Goal: Browse casually: Explore the website without a specific task or goal

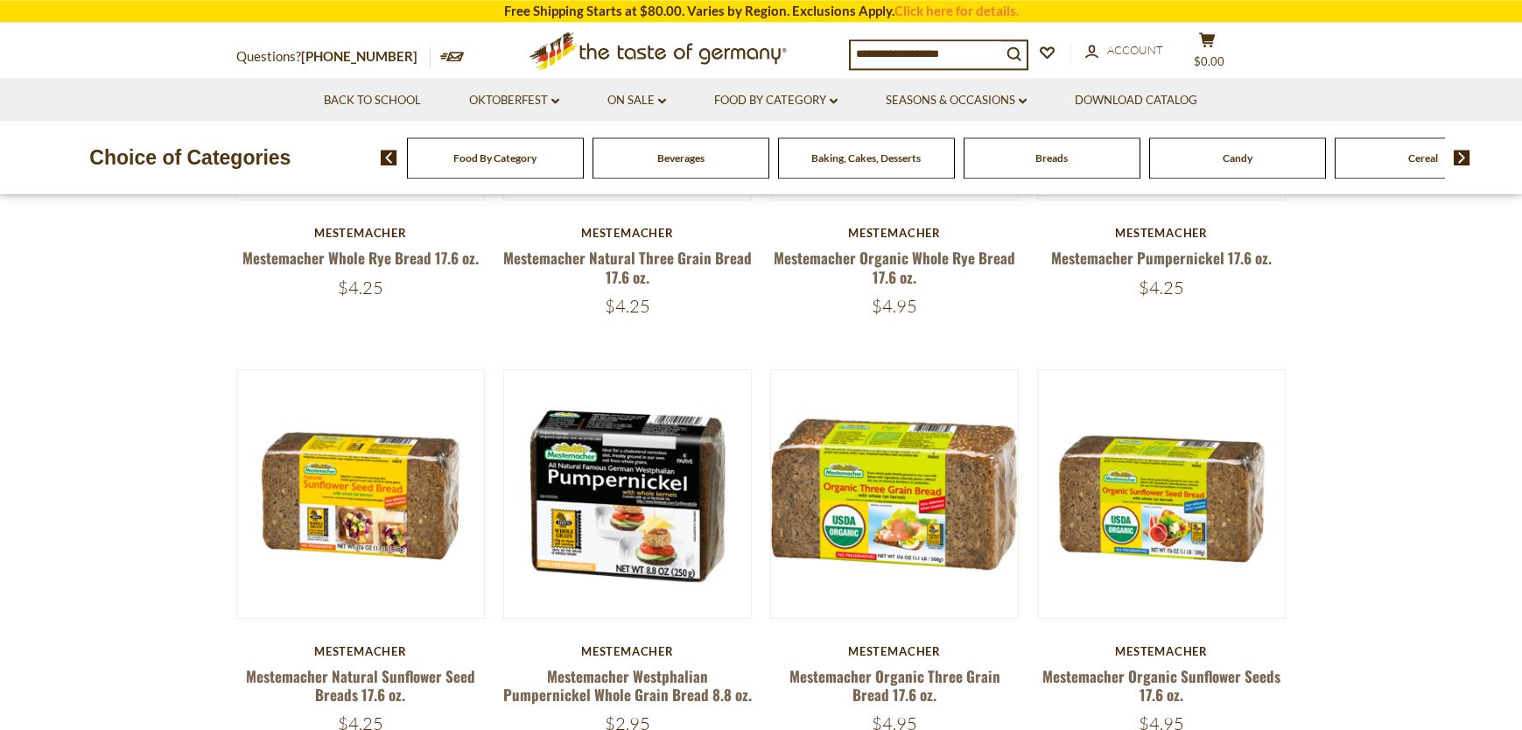
scroll to position [446, 0]
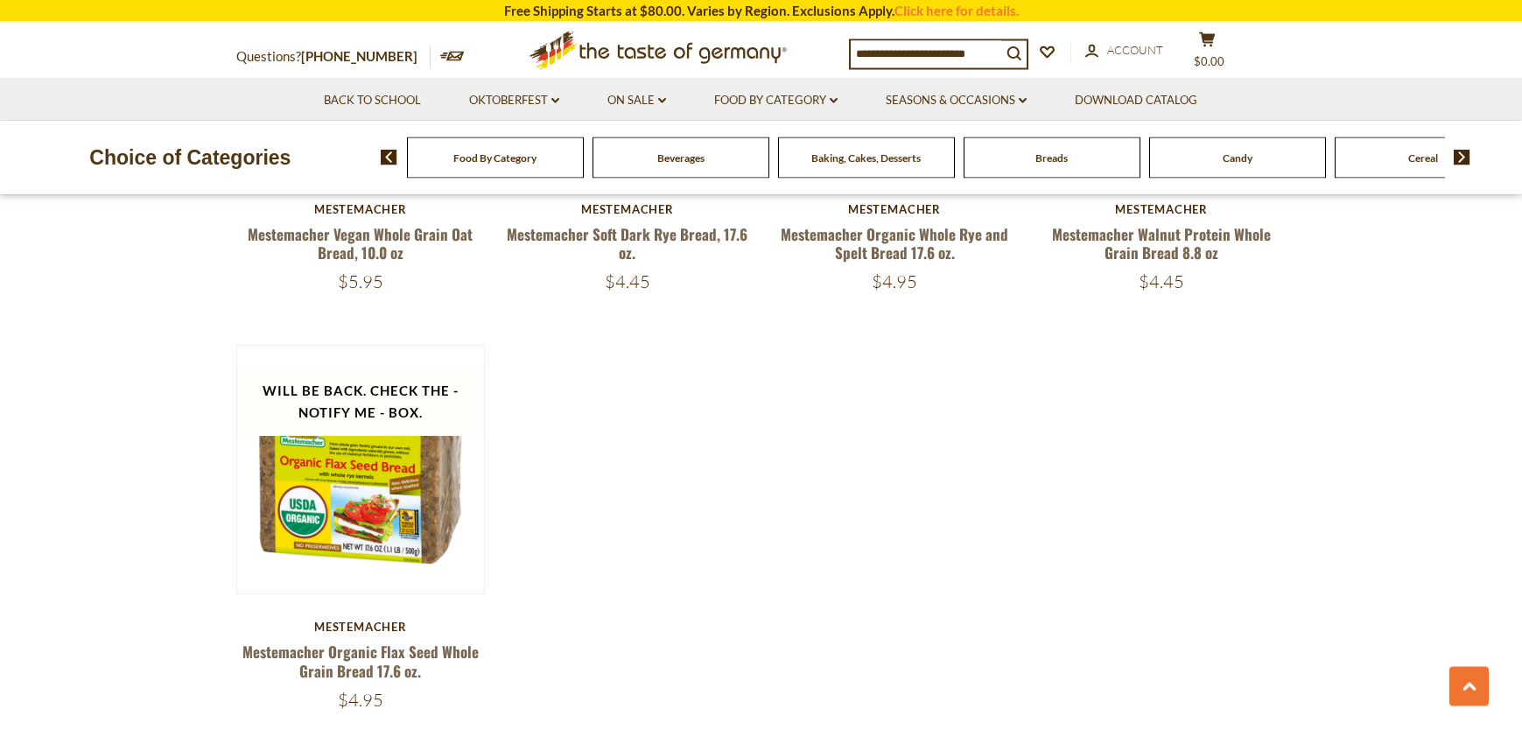
scroll to position [1696, 0]
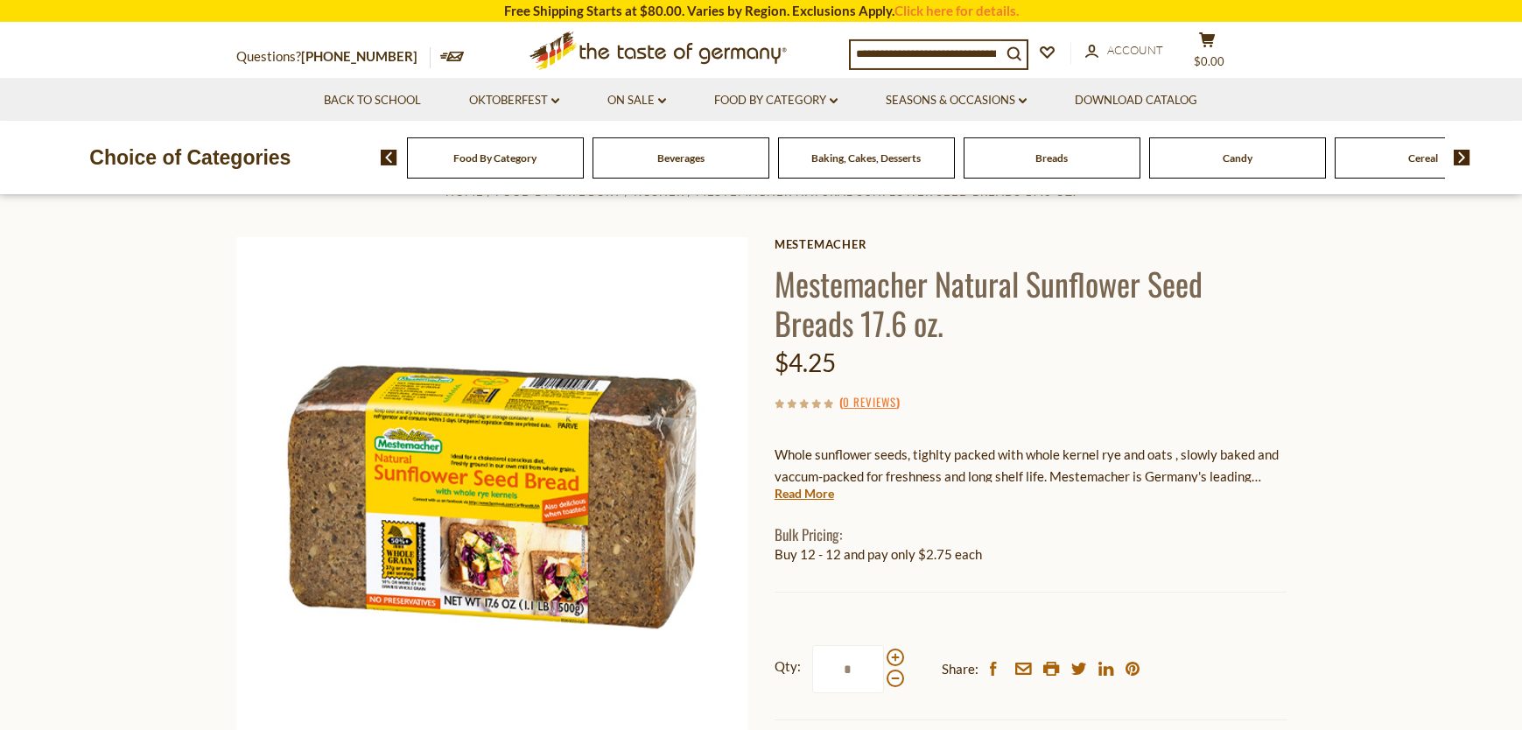
scroll to position [89, 0]
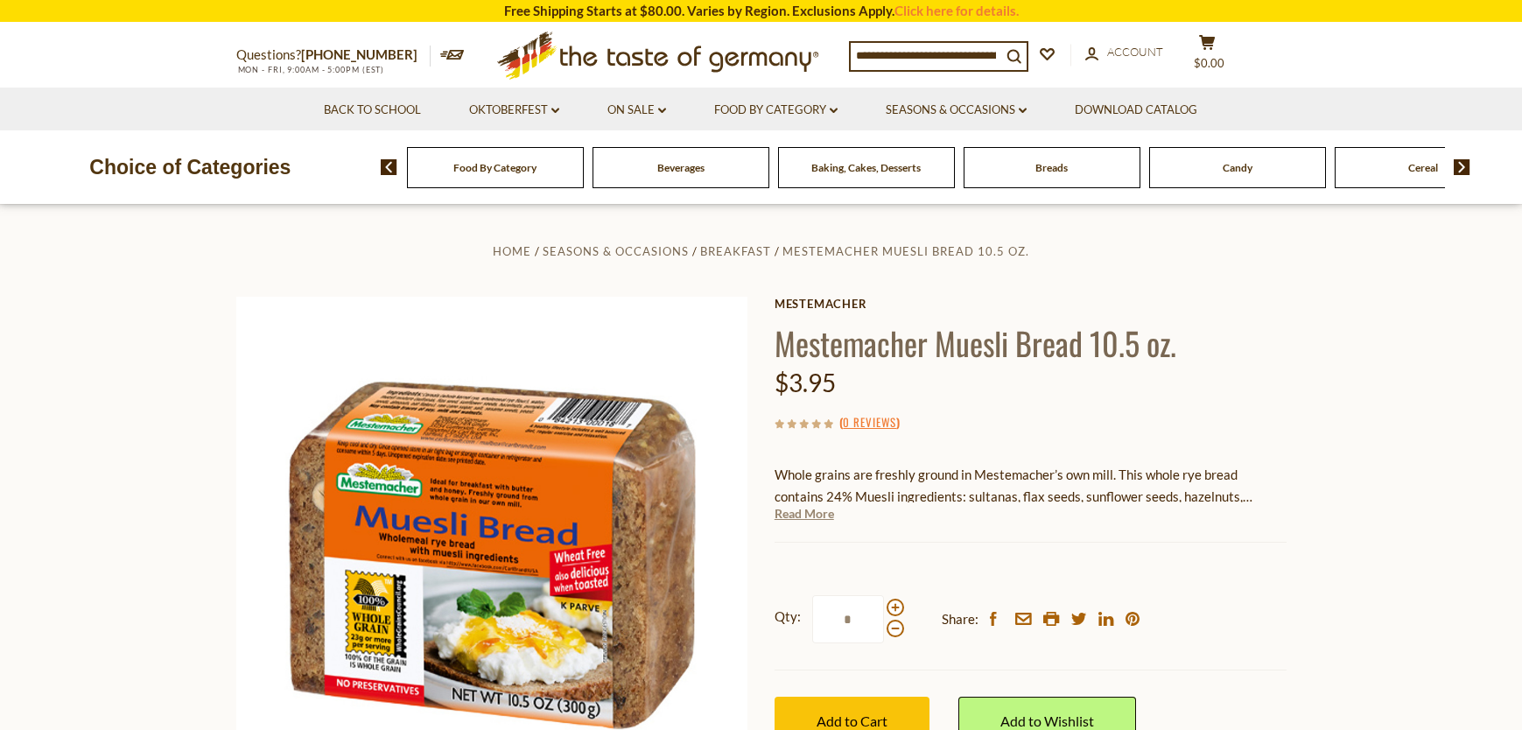
click at [826, 513] on link "Read More" at bounding box center [803, 513] width 59 height 17
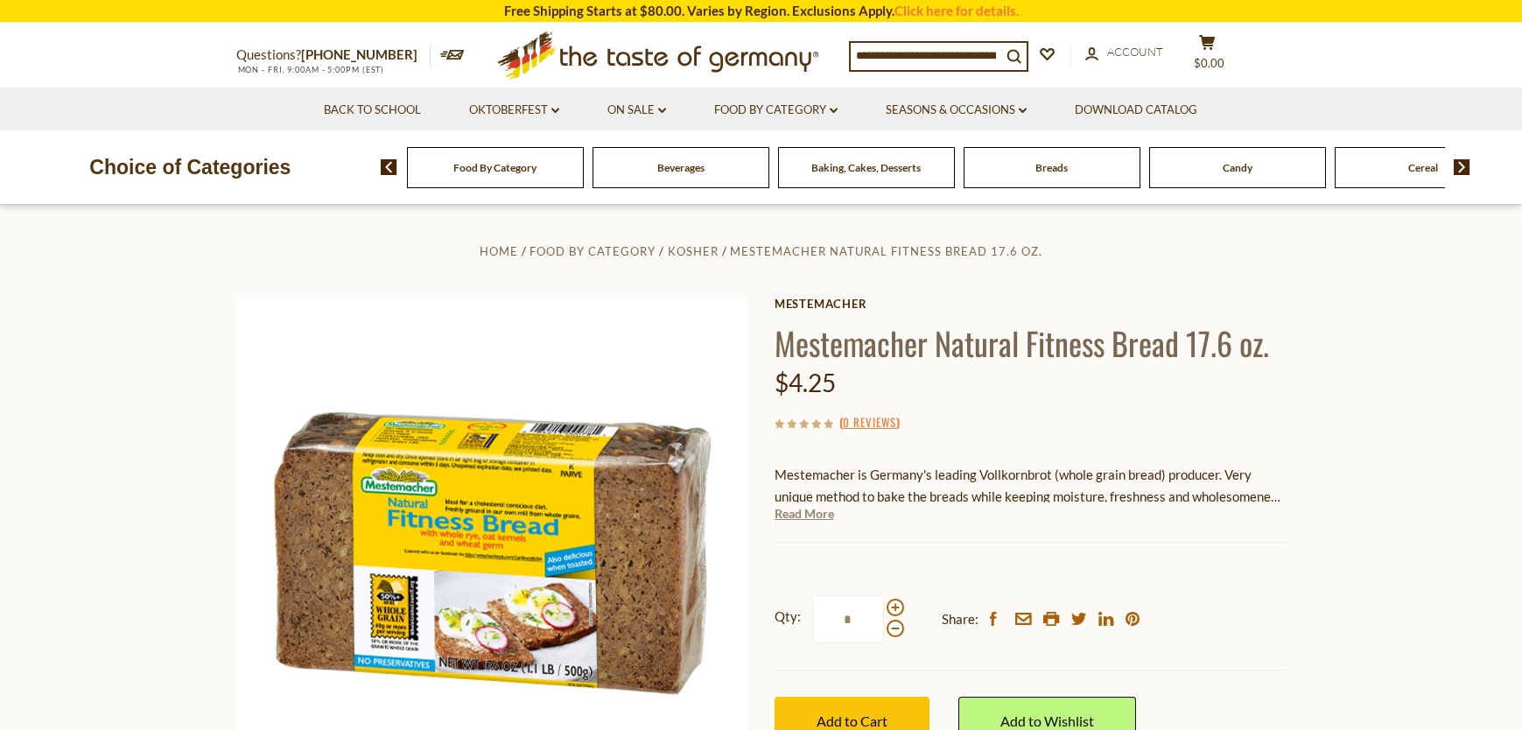
click at [823, 513] on link "Read More" at bounding box center [803, 513] width 59 height 17
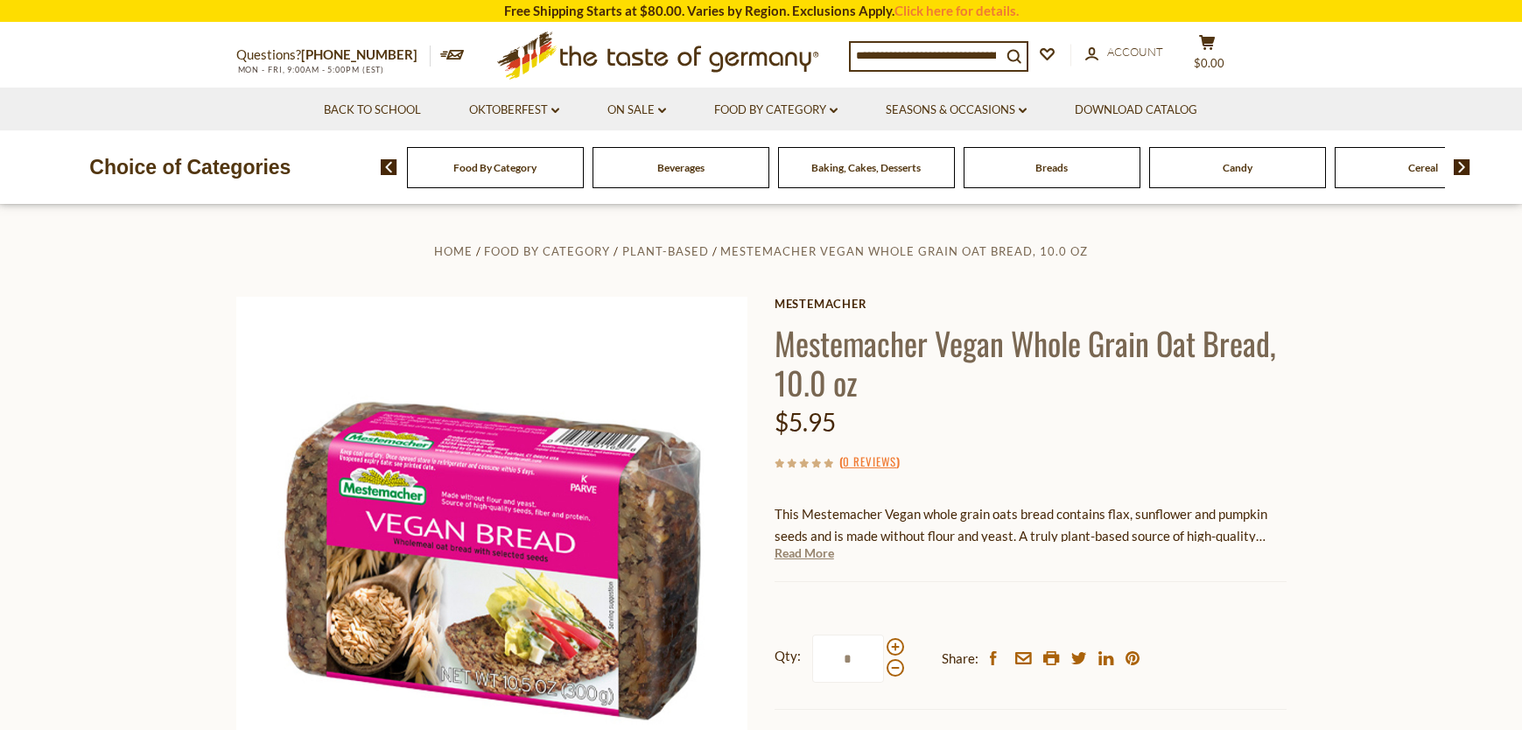
click at [787, 556] on link "Read More" at bounding box center [803, 552] width 59 height 17
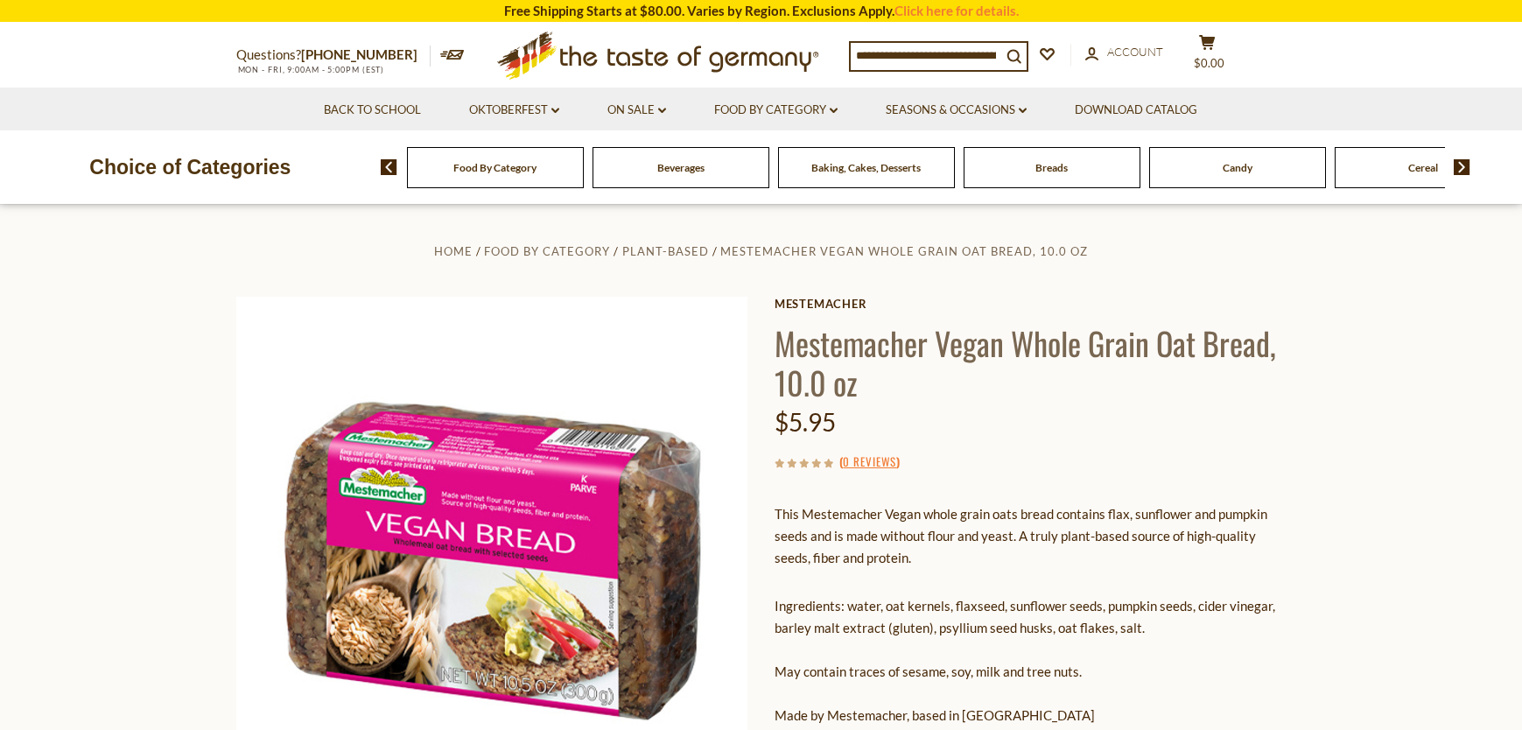
click at [198, 271] on section "Home Food By Category Plant-Based Mestemacher Vegan Whole Grain Oat Bread, 10.0…" at bounding box center [761, 654] width 1522 height 899
click at [553, 110] on icon at bounding box center [555, 110] width 8 height 5
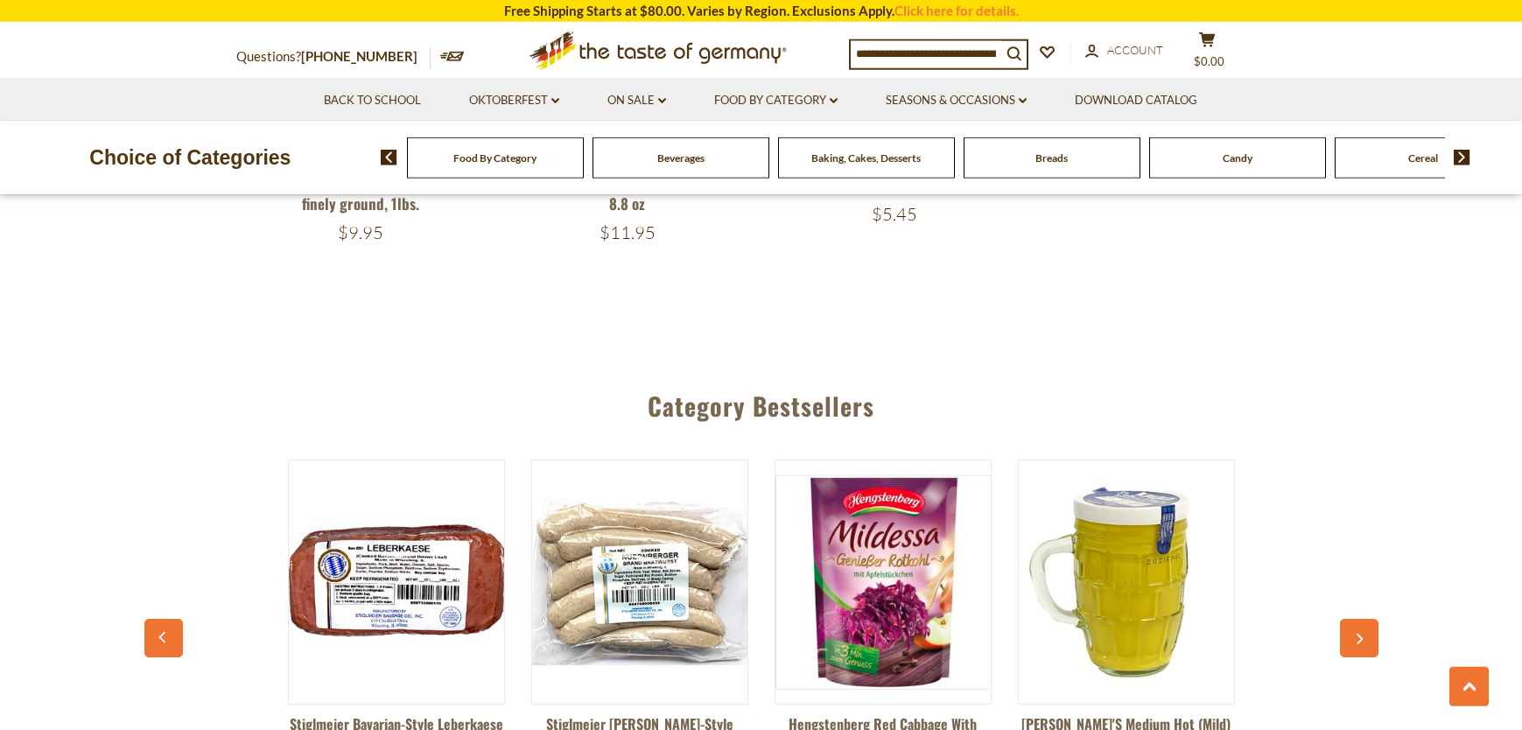
scroll to position [3213, 0]
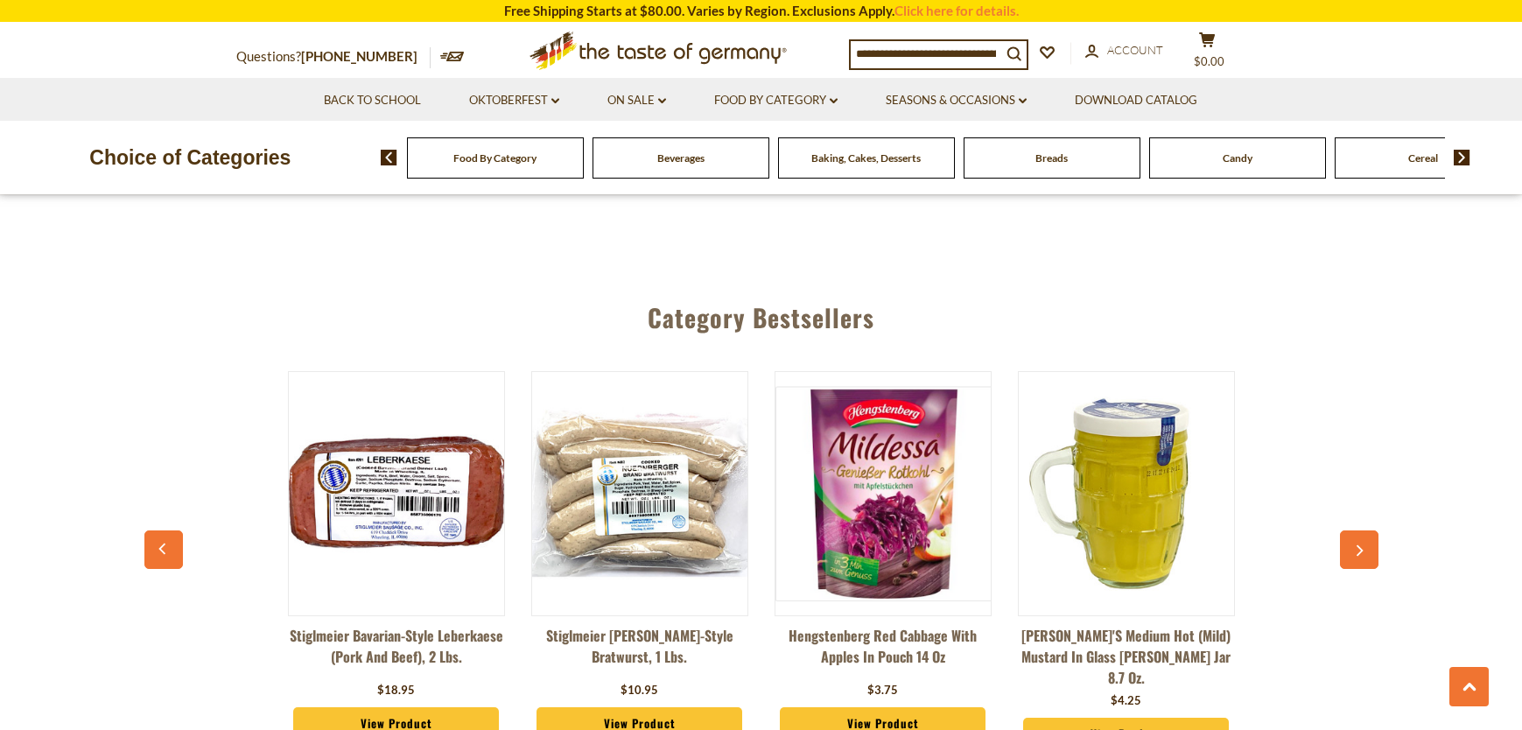
click at [689, 625] on link "Stiglmeier [PERSON_NAME]-style Bratwurst, 1 lbs." at bounding box center [639, 651] width 217 height 52
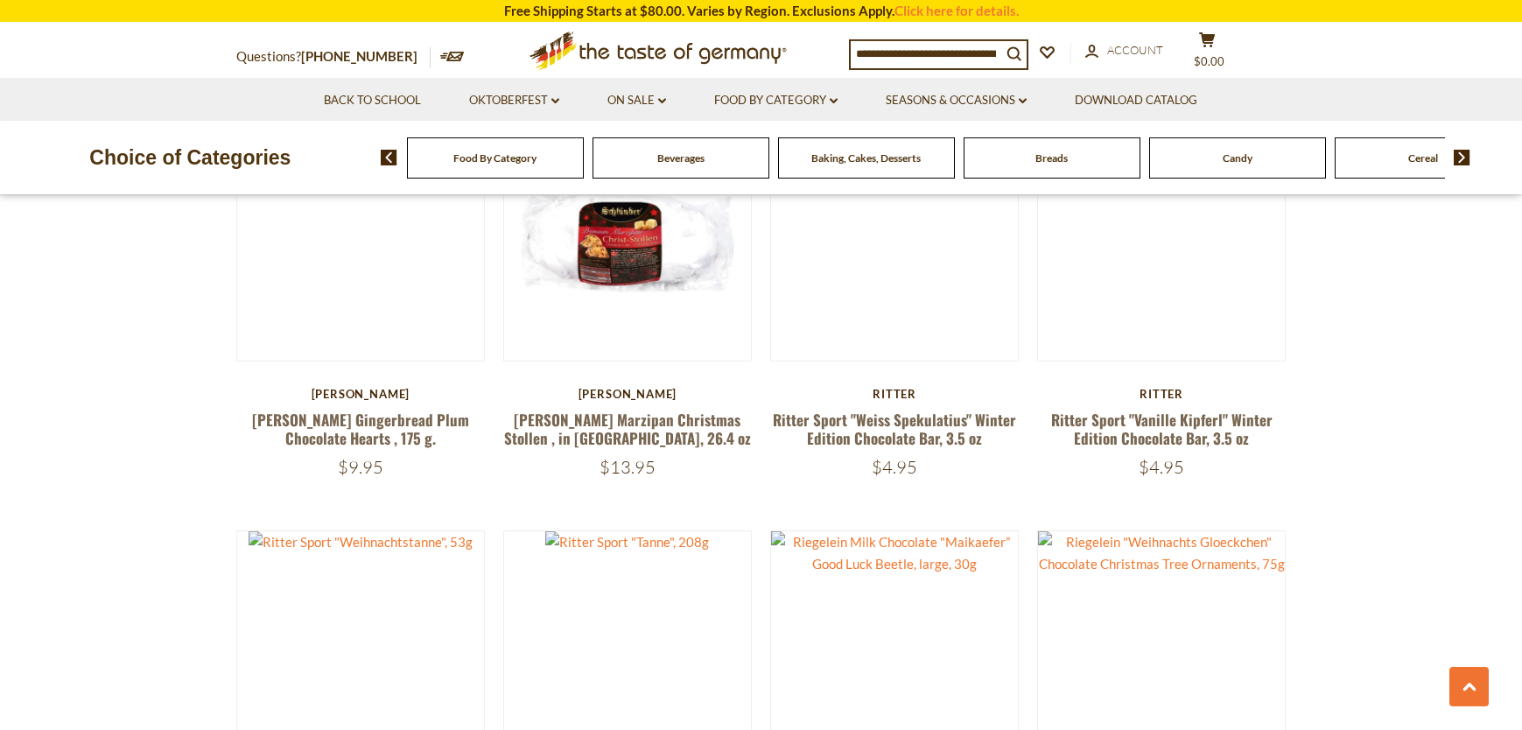
scroll to position [2410, 0]
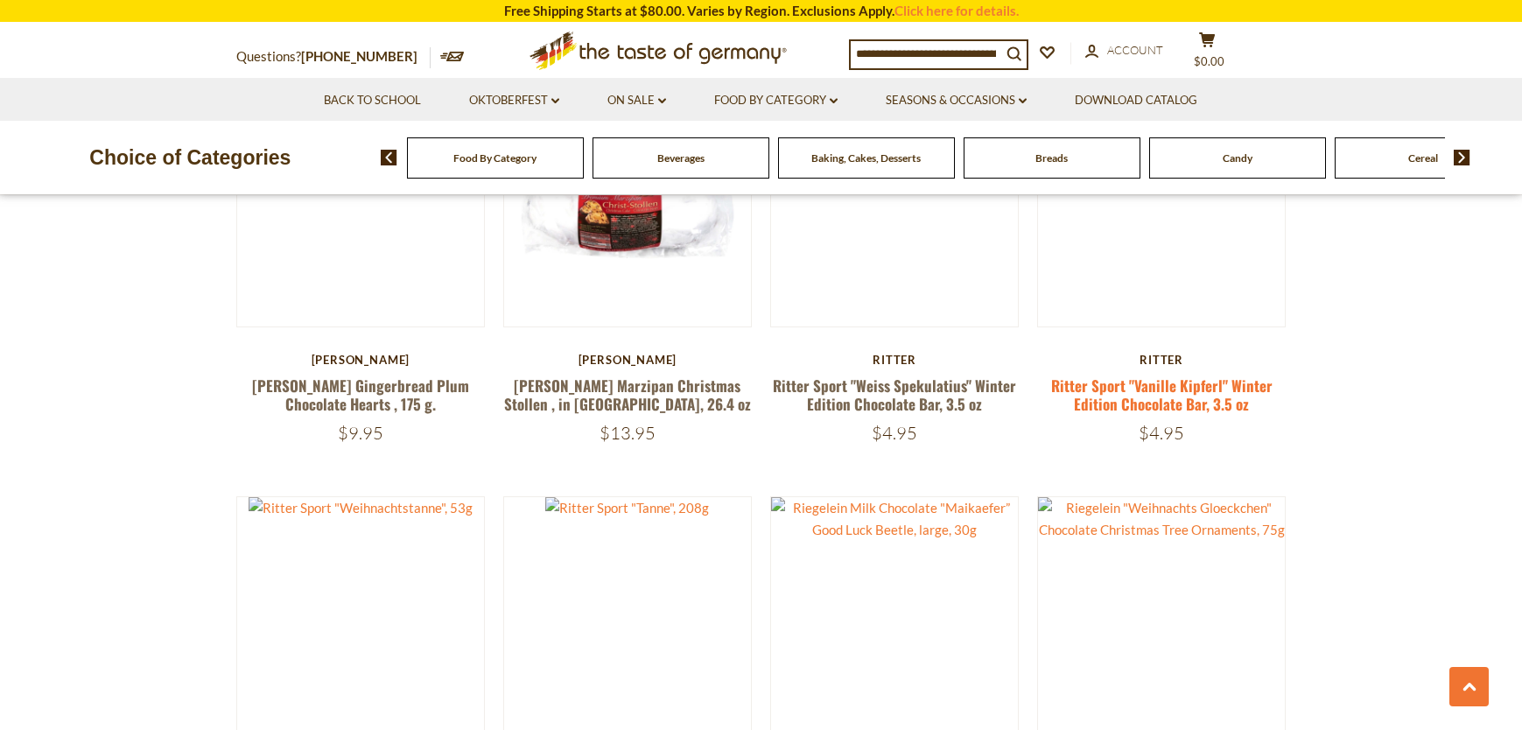
click at [1128, 406] on link "Ritter Sport "Vanille Kipferl" Winter Edition Chocolate Bar, 3.5 oz" at bounding box center [1161, 394] width 221 height 40
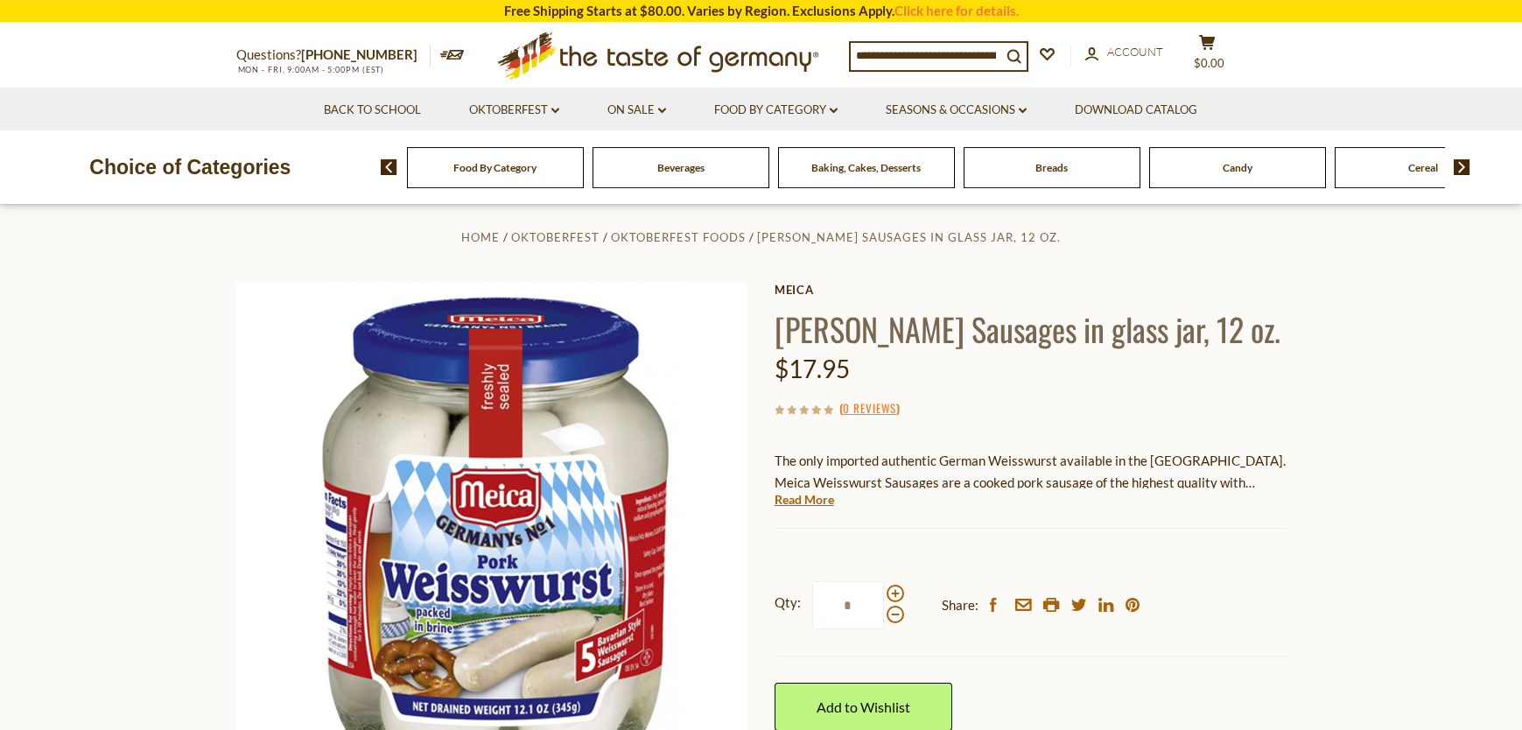
scroll to position [178, 0]
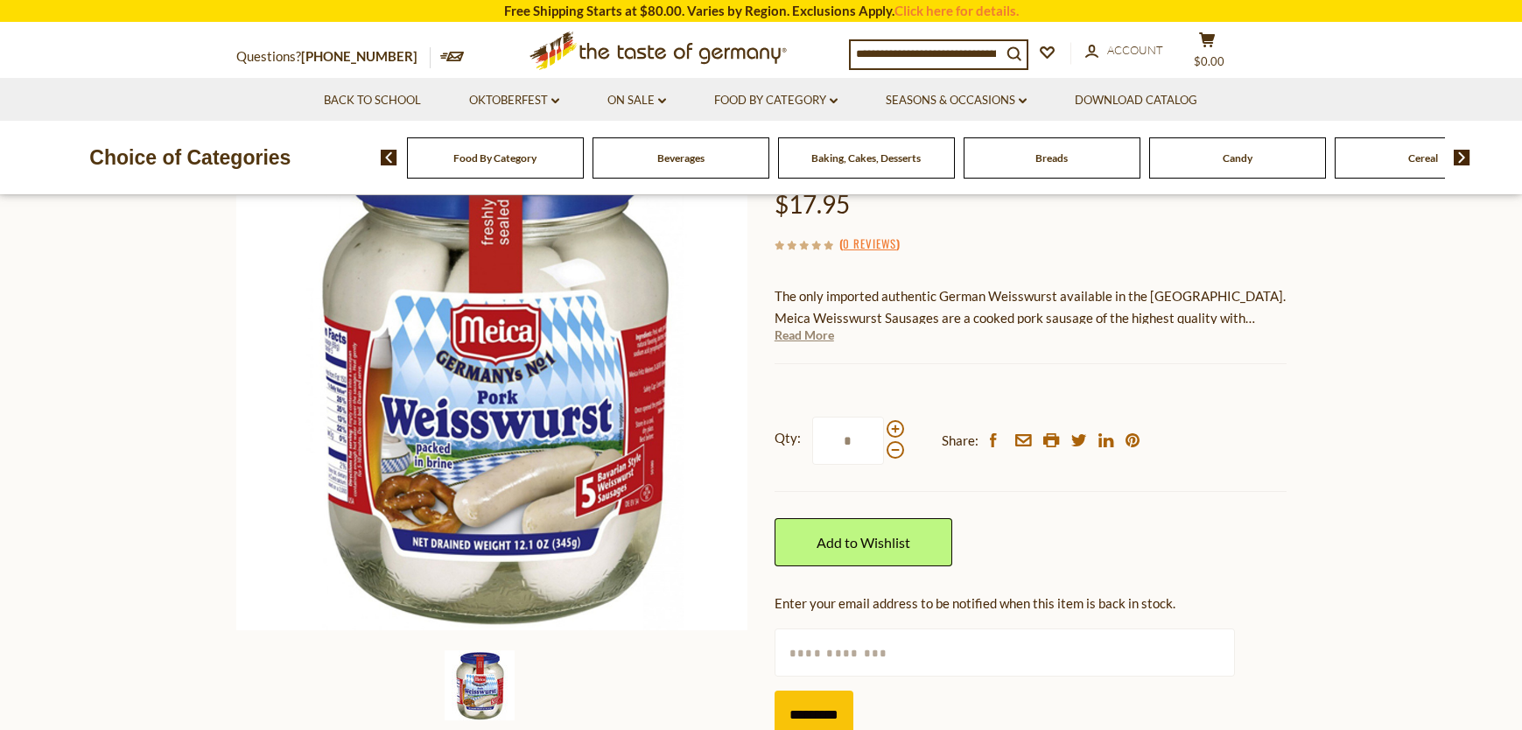
click at [828, 344] on link "Read More" at bounding box center [803, 334] width 59 height 17
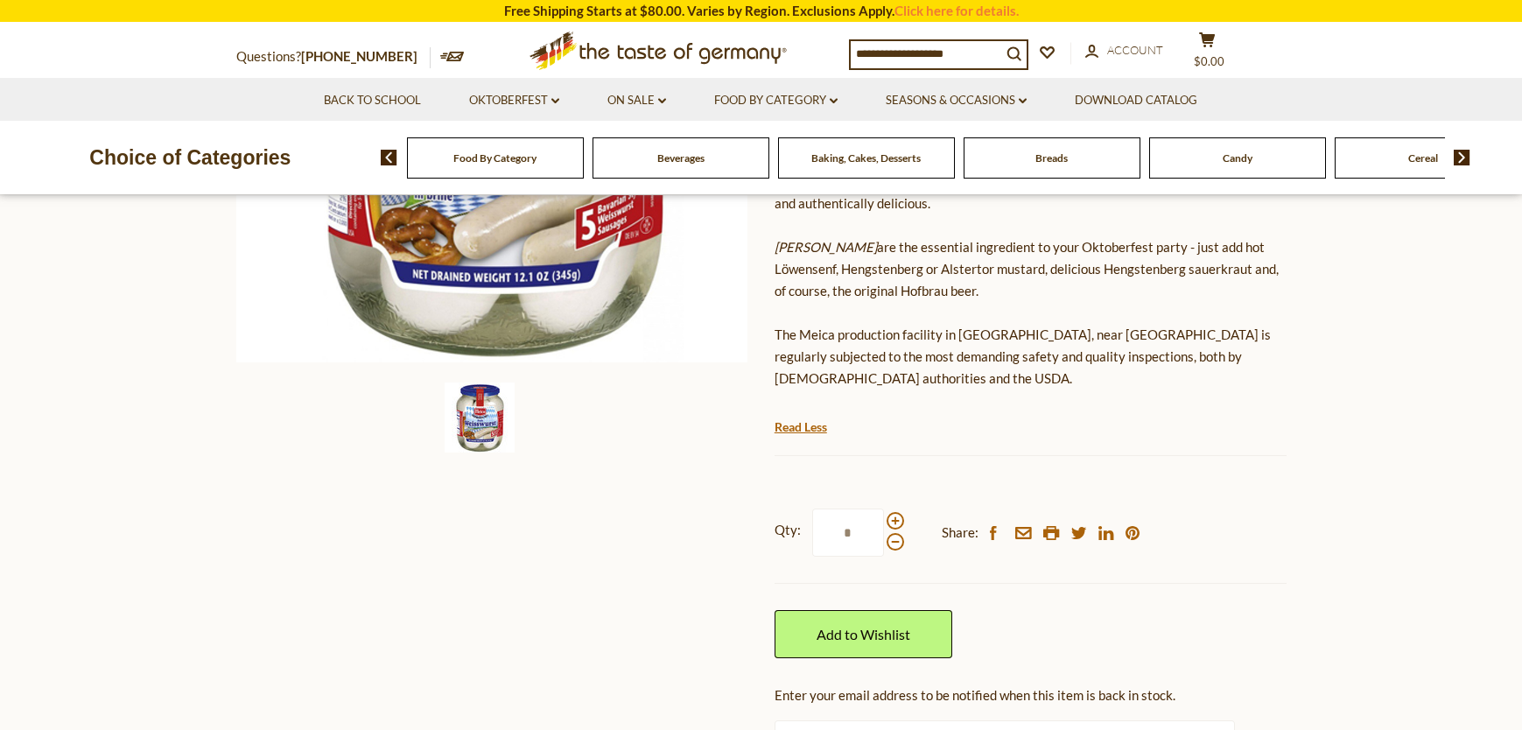
scroll to position [89, 0]
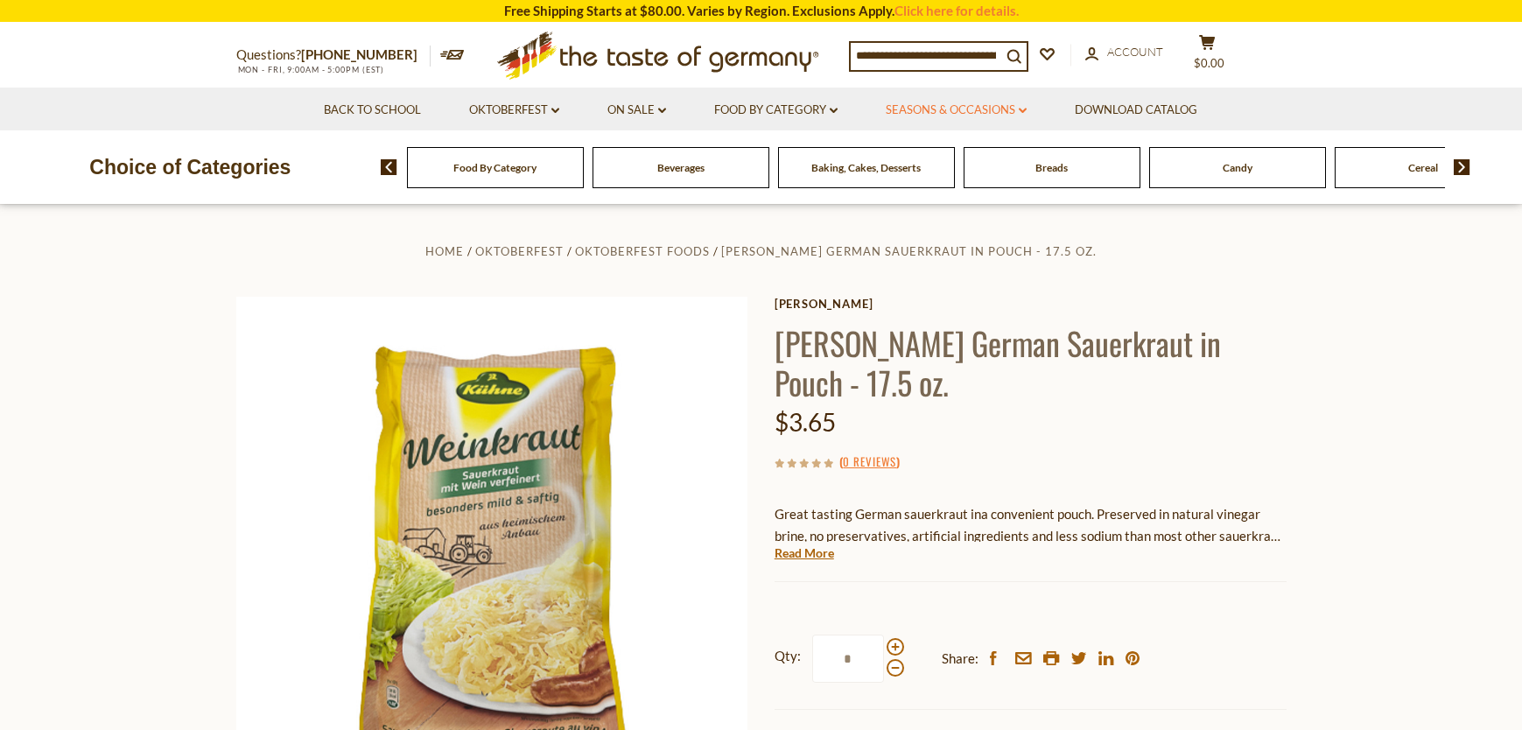
click at [1026, 113] on icon "dropdown_arrow" at bounding box center [1022, 111] width 8 height 6
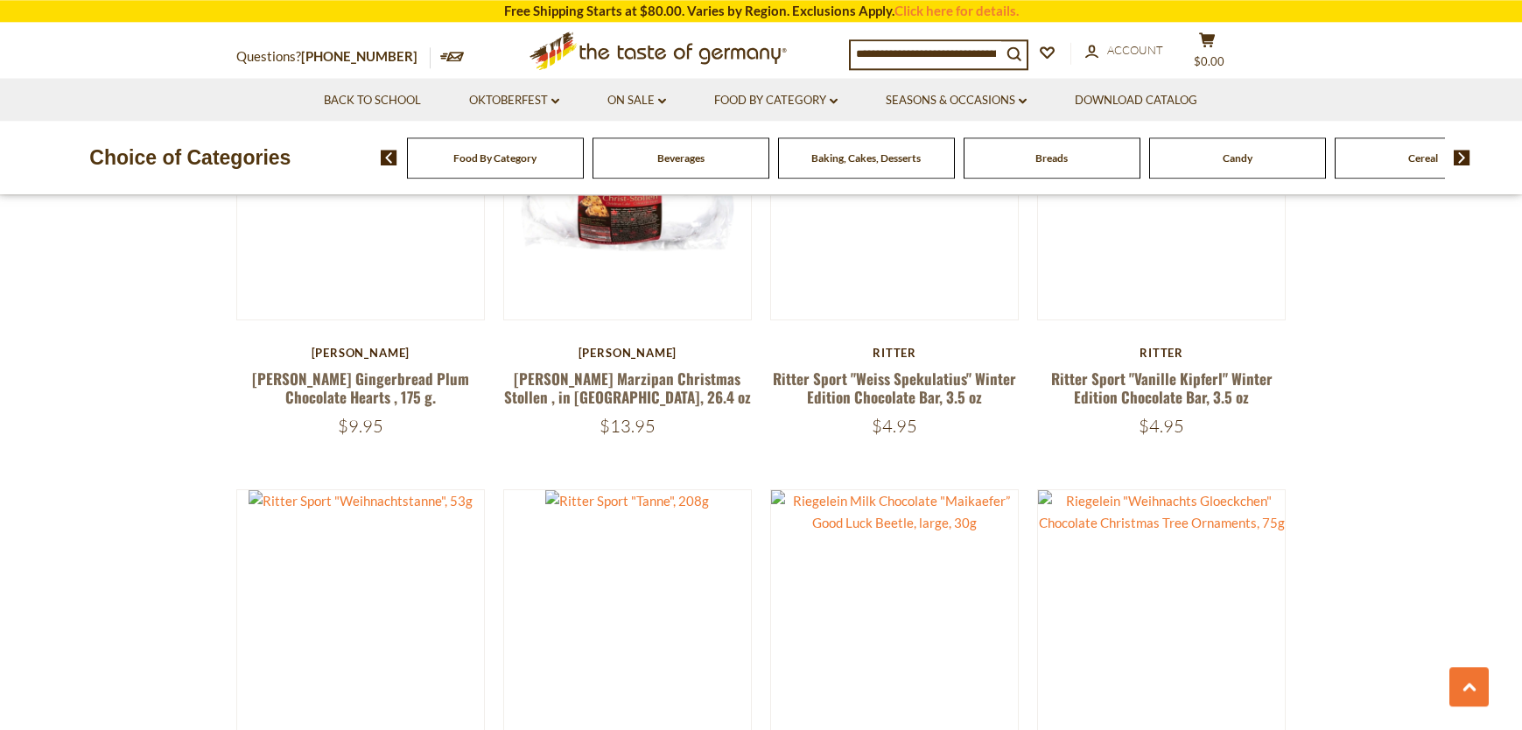
scroll to position [2410, 0]
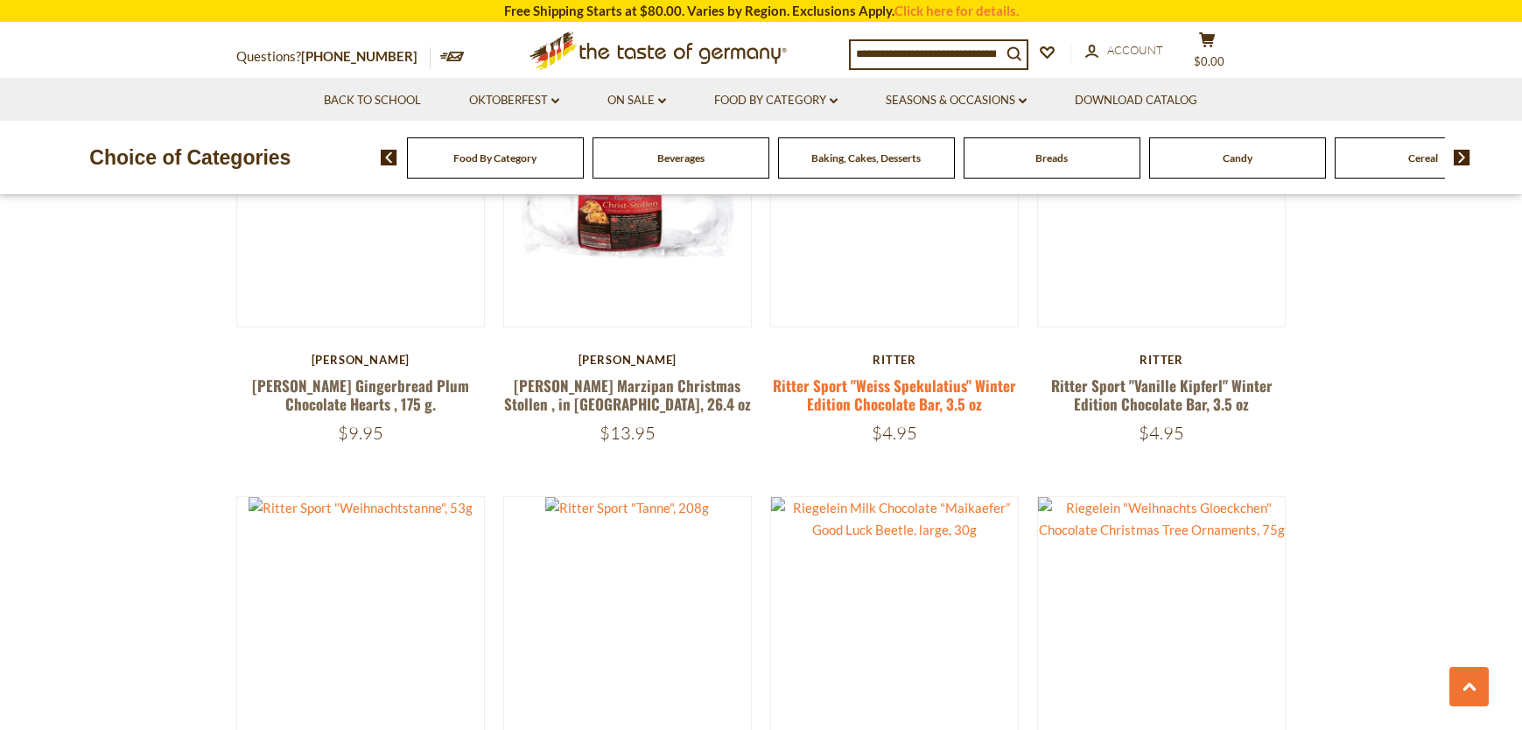
click at [961, 392] on link "Ritter Sport "Weiss Spekulatius" Winter Edition Chocolate Bar, 3.5 oz" at bounding box center [894, 394] width 243 height 40
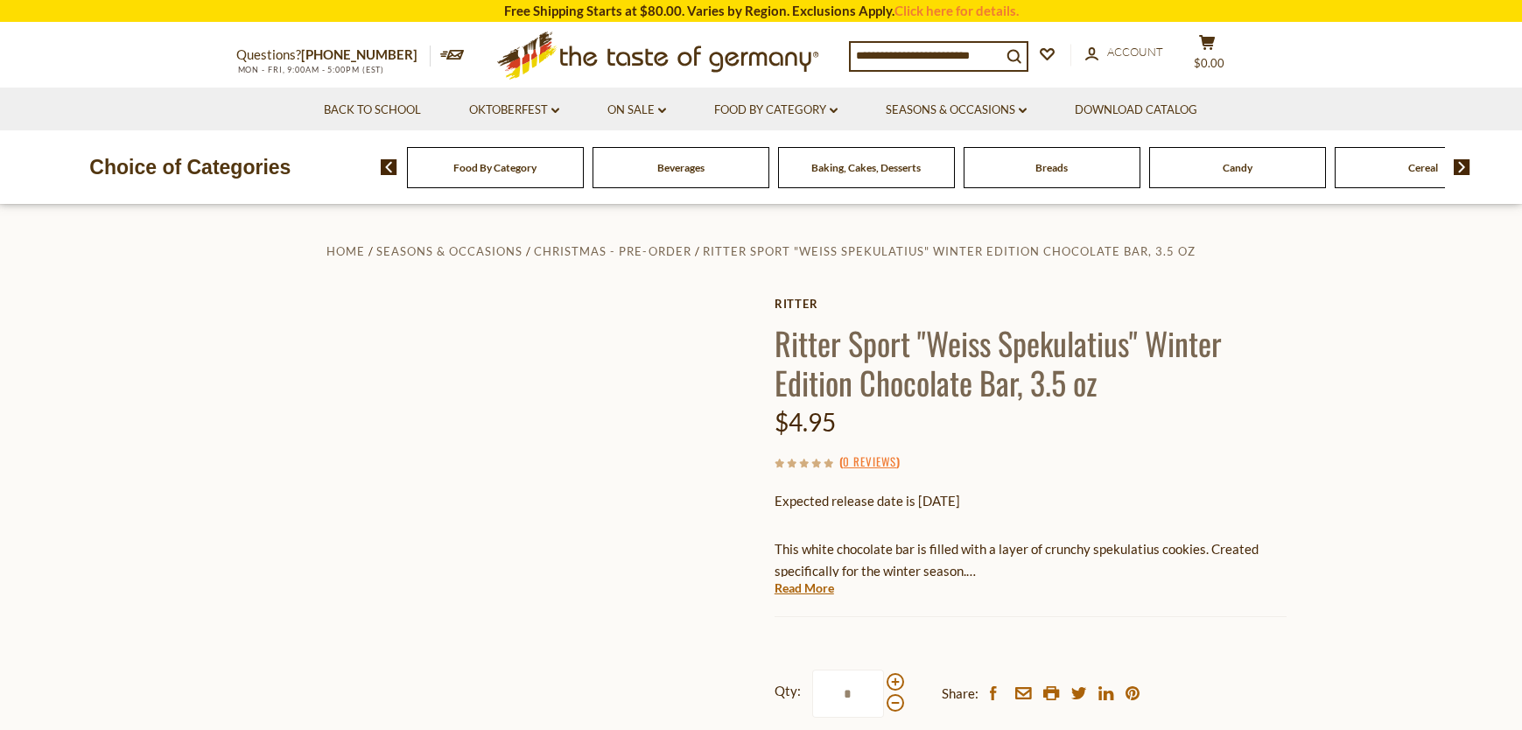
scroll to position [178, 0]
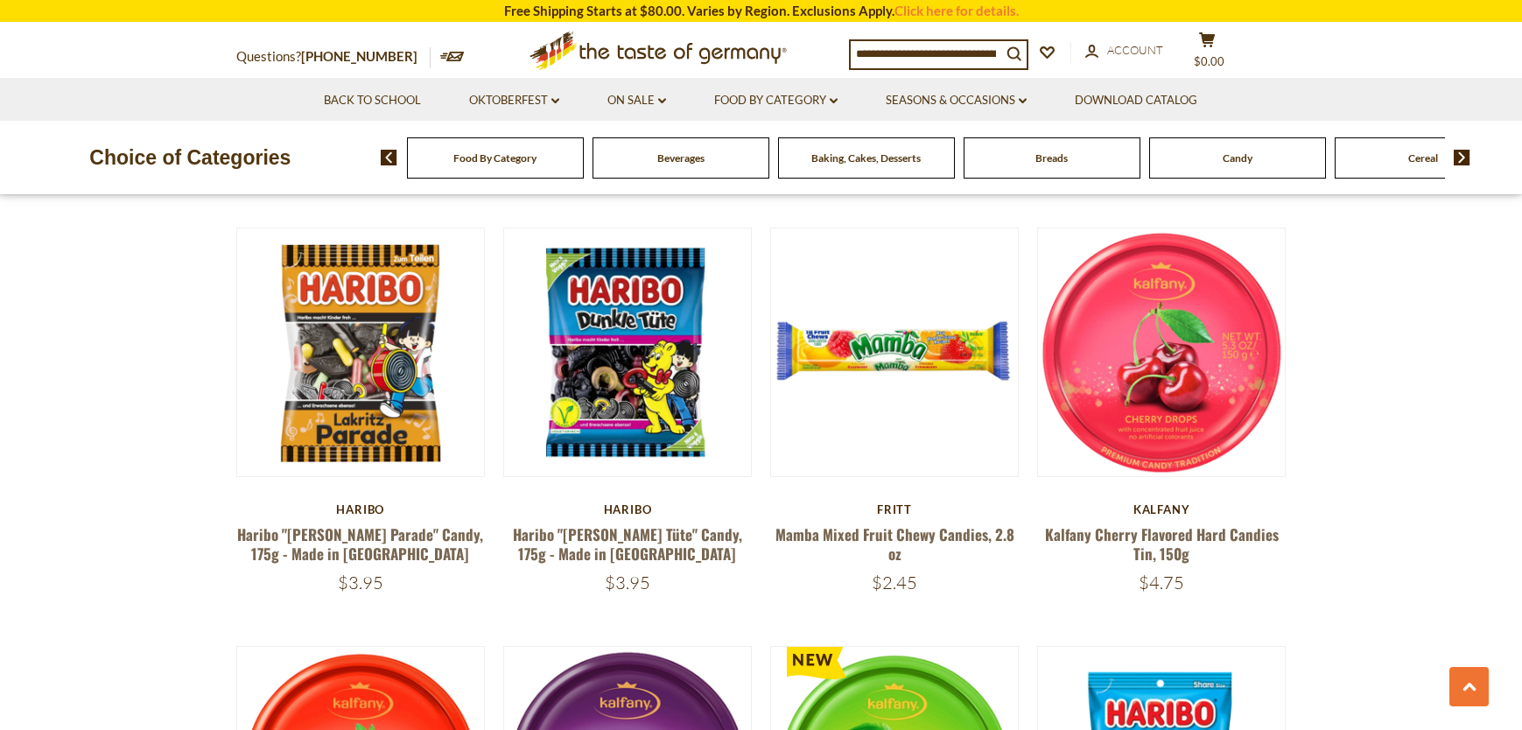
scroll to position [1696, 0]
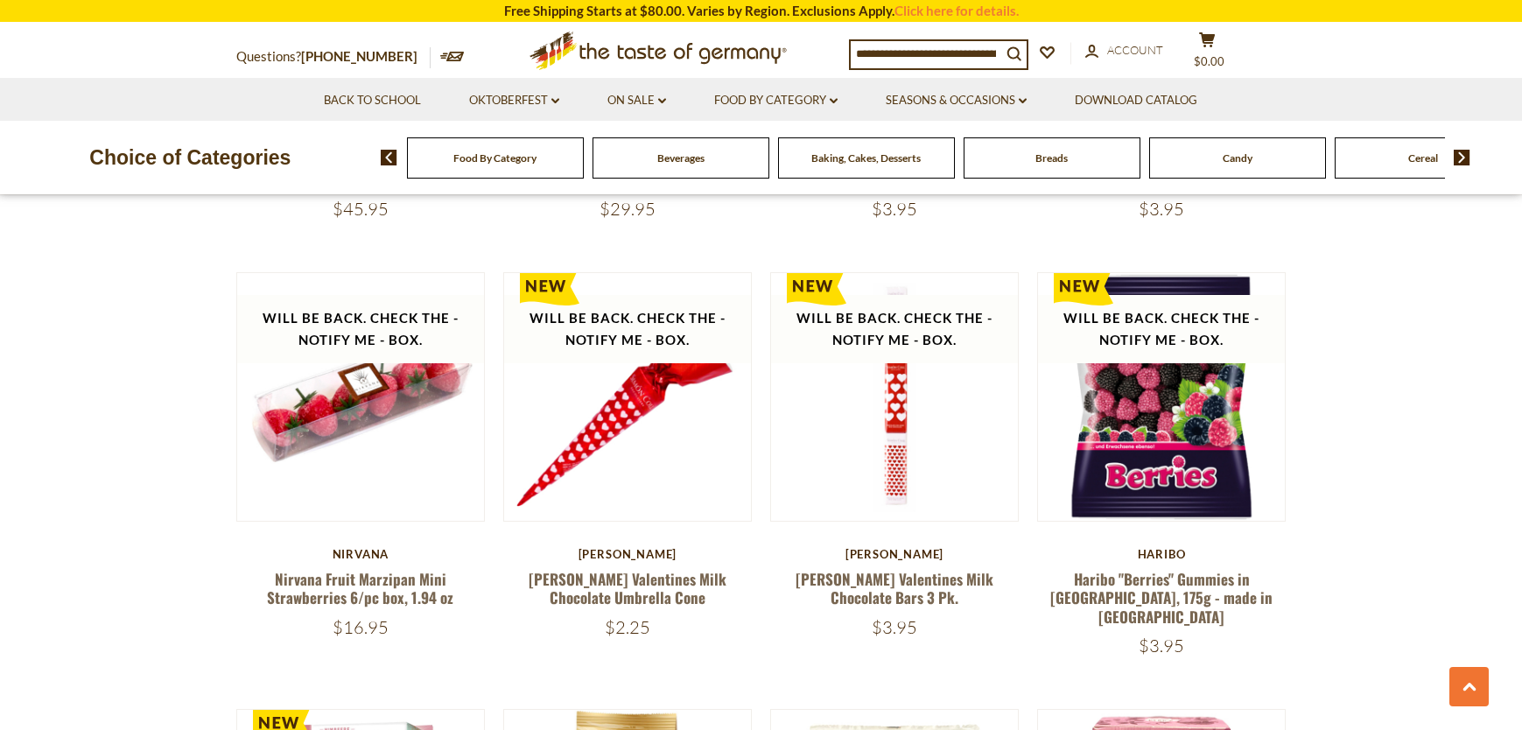
scroll to position [3034, 0]
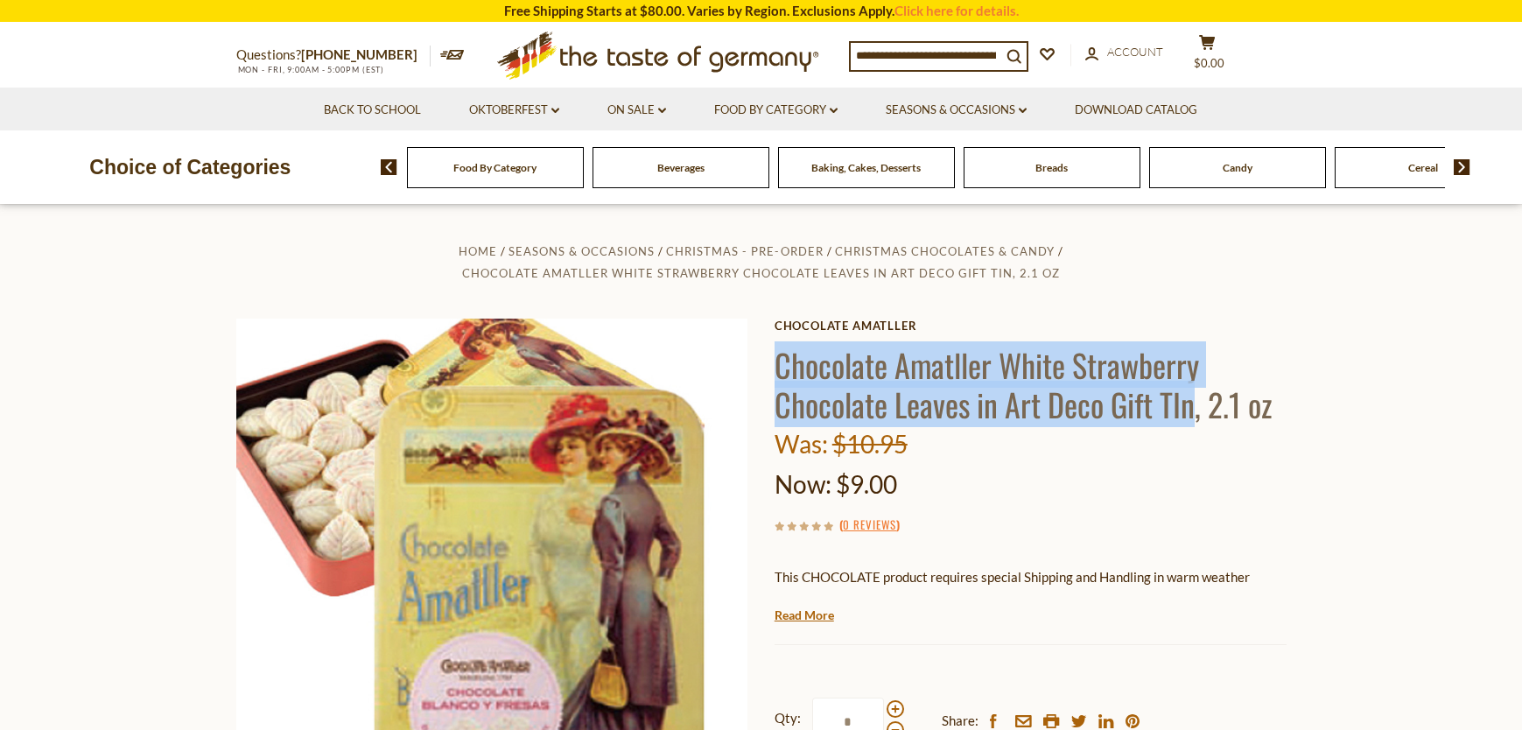
drag, startPoint x: 779, startPoint y: 371, endPoint x: 1193, endPoint y: 391, distance: 414.4
click at [1193, 391] on h1 "Chocolate Amatller White Strawberry Chocolate Leaves in Art Deco Gift TIn, 2.1 …" at bounding box center [1030, 384] width 512 height 79
copy h1 "Chocolate Amatller White Strawberry Chocolate Leaves in Art Deco Gift TIn"
